Goal: Task Accomplishment & Management: Manage account settings

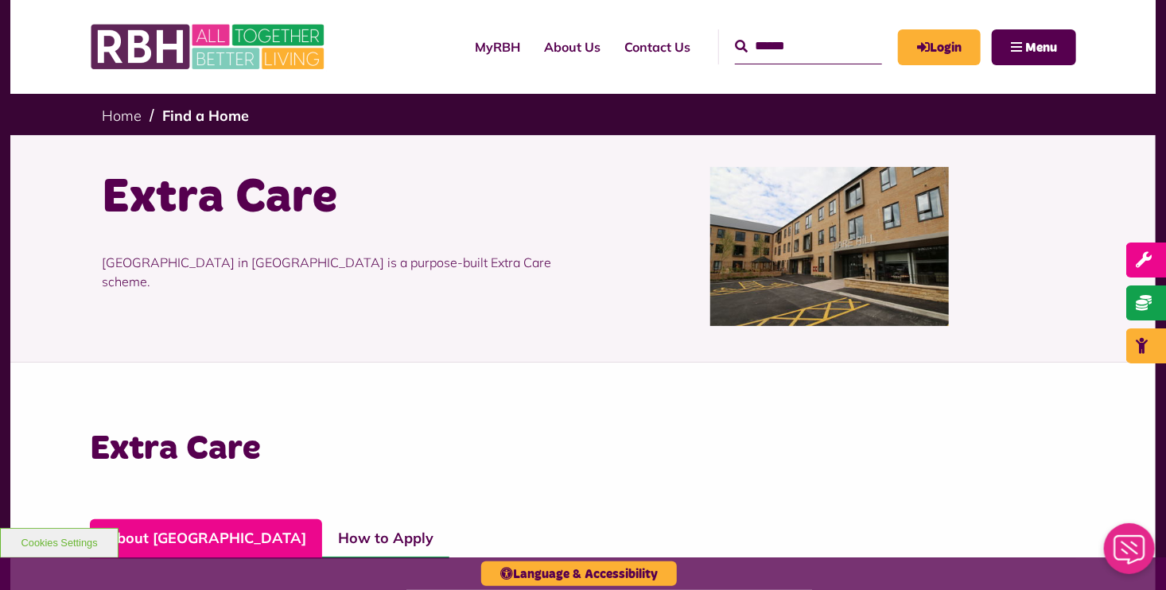
click at [805, 287] on img at bounding box center [829, 246] width 239 height 159
click at [1028, 41] on span "Menu" at bounding box center [1041, 47] width 32 height 13
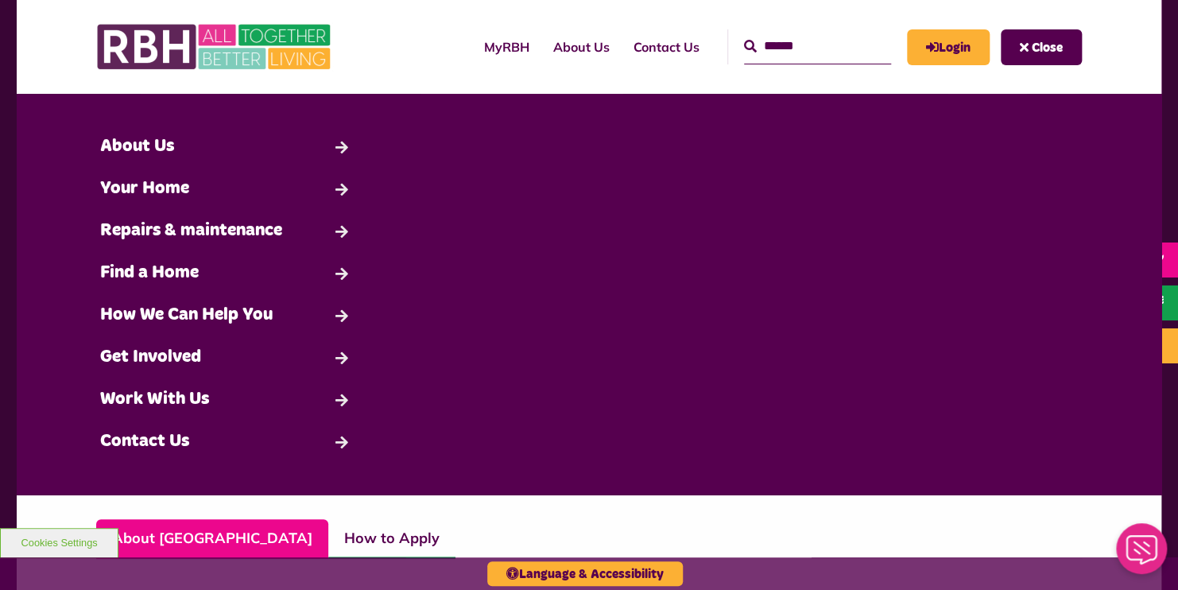
click at [414, 41] on div "MyRBH About Us Contact Us Search Close Search" at bounding box center [737, 47] width 690 height 62
click at [945, 48] on link "Login" at bounding box center [948, 47] width 83 height 36
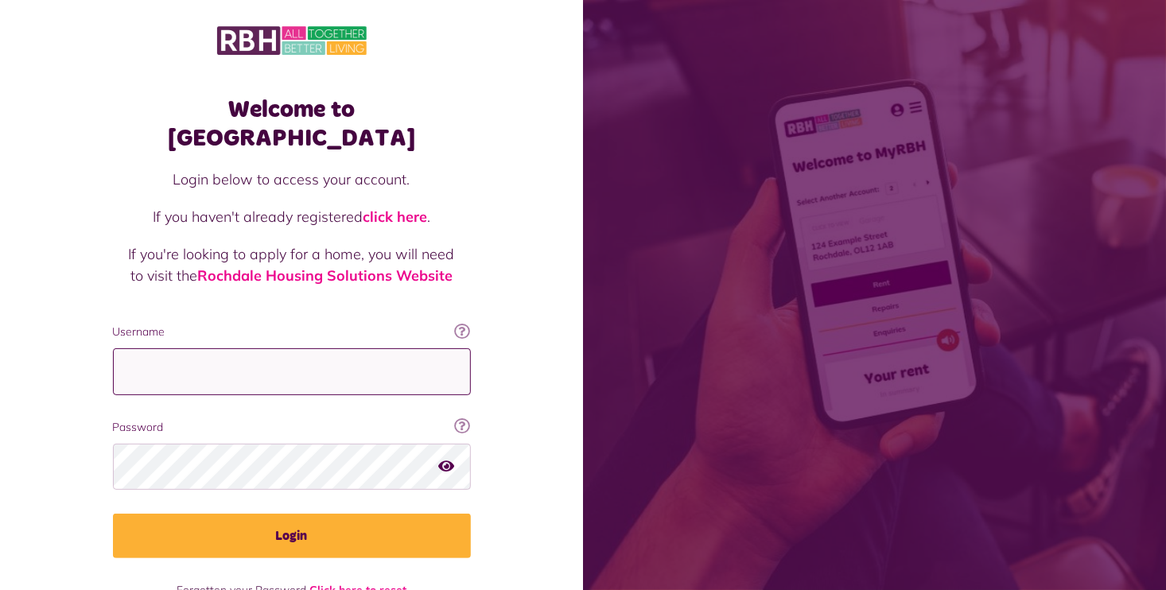
click at [126, 348] on input "Username" at bounding box center [292, 371] width 358 height 47
